Goal: Find specific page/section: Find specific page/section

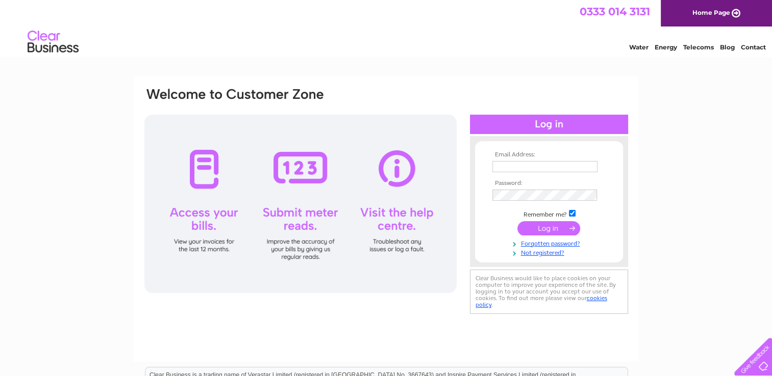
type input "[EMAIL_ADDRESS][DOMAIN_NAME]"
click at [565, 221] on input "submit" at bounding box center [548, 228] width 63 height 14
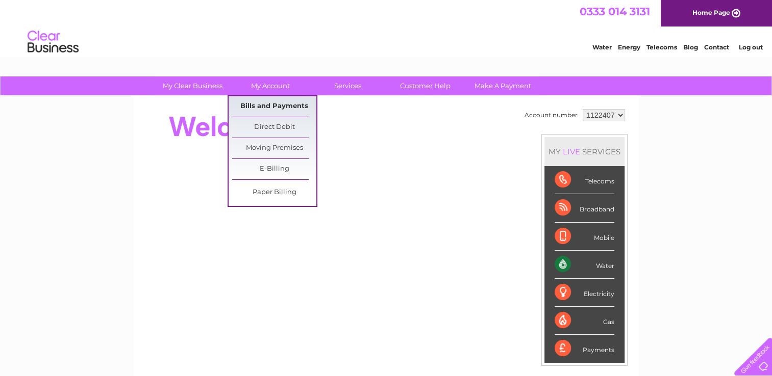
click at [268, 105] on link "Bills and Payments" at bounding box center [274, 106] width 84 height 20
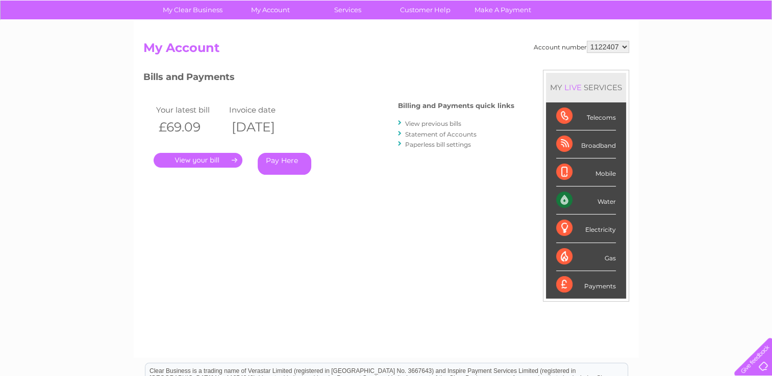
scroll to position [102, 0]
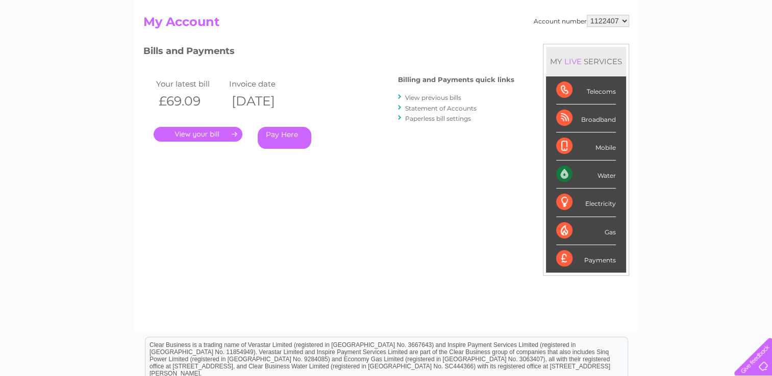
click at [215, 130] on link "." at bounding box center [198, 134] width 89 height 15
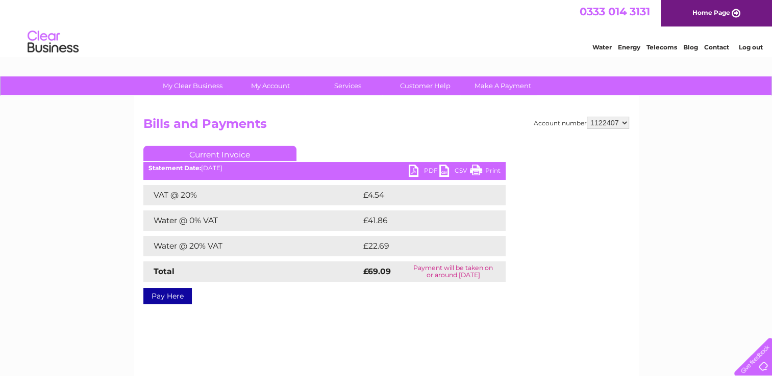
click at [421, 170] on link "PDF" at bounding box center [424, 172] width 31 height 15
